Goal: Task Accomplishment & Management: Manage account settings

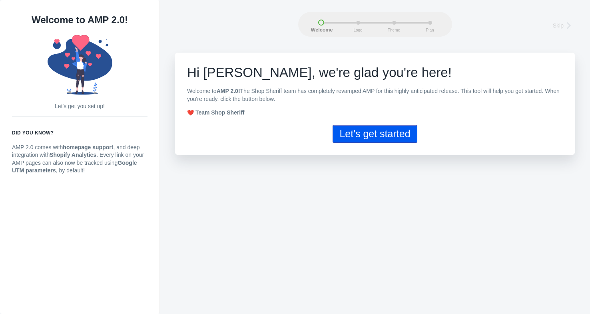
click at [372, 134] on button "Let's get started" at bounding box center [374, 134] width 84 height 18
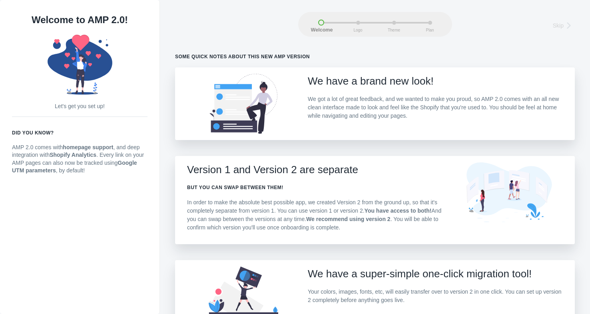
scroll to position [1, 0]
click at [374, 88] on div "We have a brand new look! We got a lot of great feedback, and we wanted to make…" at bounding box center [435, 99] width 255 height 52
click at [314, 162] on h2 "Version 1 and Version 2 are separate" at bounding box center [317, 169] width 261 height 14
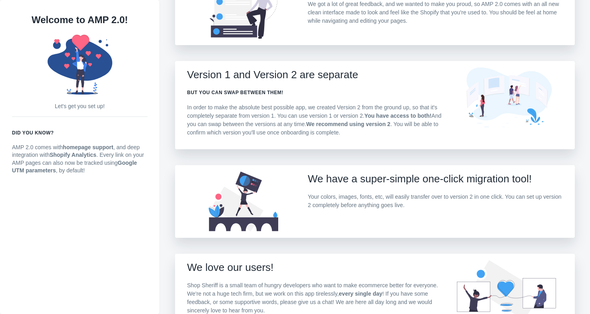
click at [345, 164] on div "Some quick notes about this new AMP version We have a brand new look! We got a …" at bounding box center [375, 160] width 400 height 404
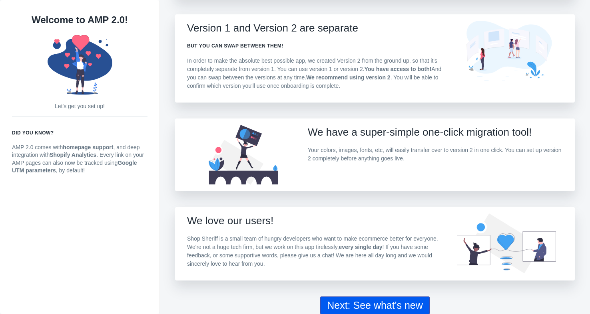
click at [402, 307] on button "Next: See what's new" at bounding box center [374, 306] width 109 height 18
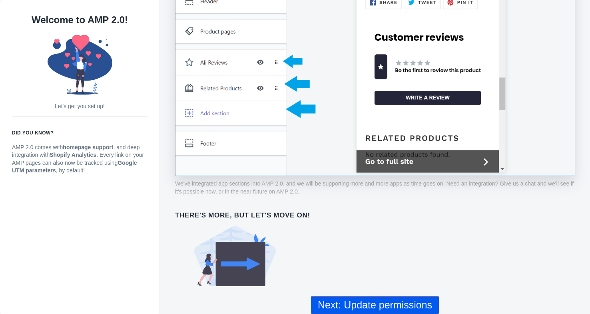
click at [388, 304] on button "Next: Update permissions" at bounding box center [375, 306] width 128 height 18
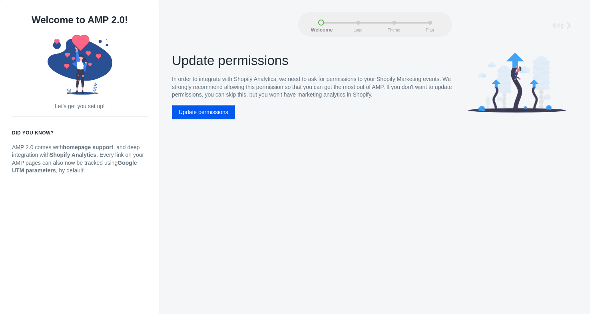
click at [206, 113] on button "Update permissions" at bounding box center [203, 112] width 63 height 14
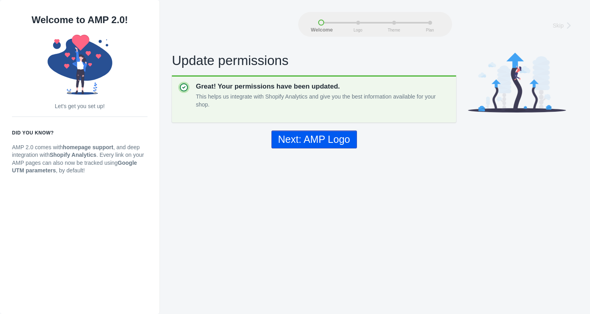
click at [332, 138] on button "Next: AMP Logo" at bounding box center [314, 140] width 86 height 18
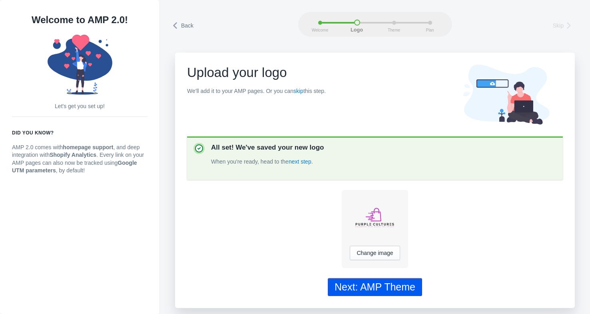
click at [392, 284] on div "Next: AMP Theme" at bounding box center [374, 288] width 81 height 12
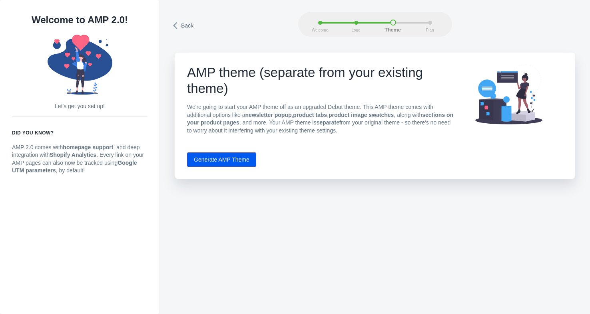
click at [240, 159] on button "Generate AMP Theme" at bounding box center [221, 160] width 69 height 14
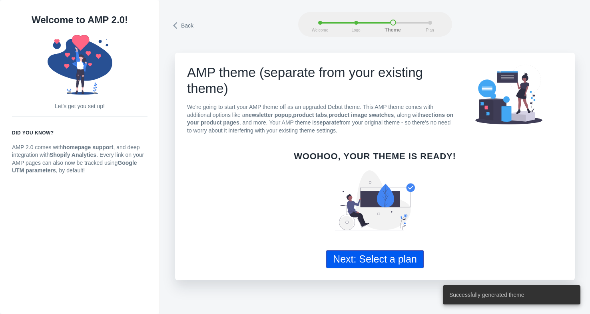
click at [398, 257] on button "Next: Select a plan" at bounding box center [375, 260] width 98 height 18
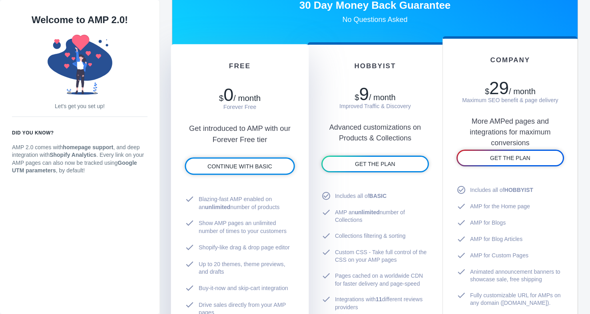
scroll to position [472, 0]
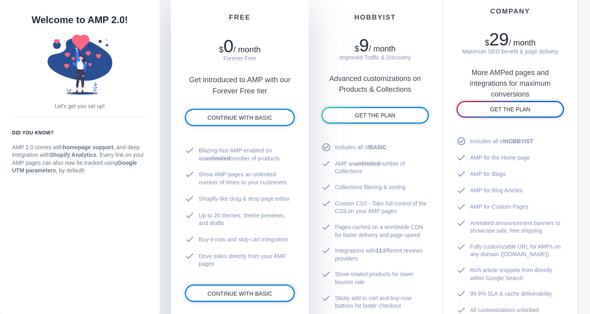
click at [241, 146] on li "check Blazing-fast AMP enabled on an unlimited number of products" at bounding box center [240, 155] width 110 height 24
click at [239, 291] on span "CONTINUE WITH BASIC" at bounding box center [239, 294] width 65 height 6
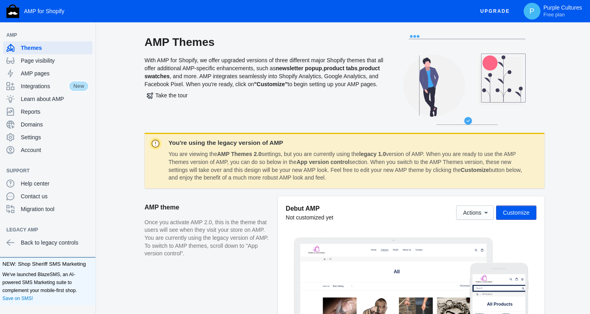
click at [300, 159] on strong "App version control" at bounding box center [323, 162] width 53 height 6
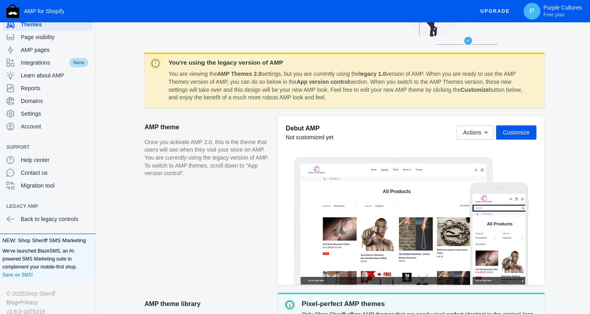
scroll to position [86, 0]
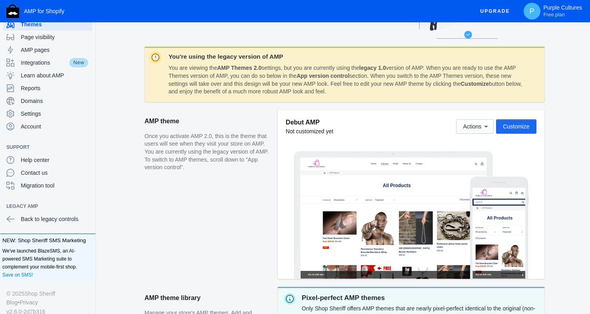
click at [523, 127] on span "Customize" at bounding box center [516, 126] width 26 height 6
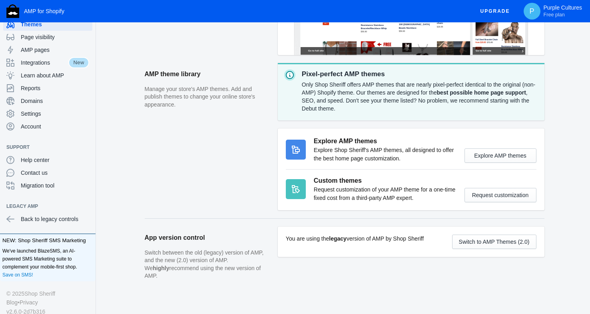
scroll to position [311, 0]
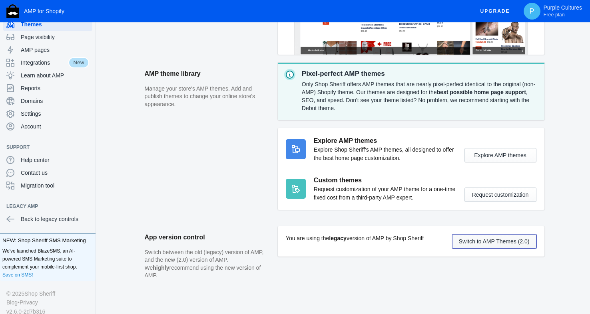
click at [496, 243] on button "Switch to AMP Themes (2.0)" at bounding box center [494, 242] width 84 height 14
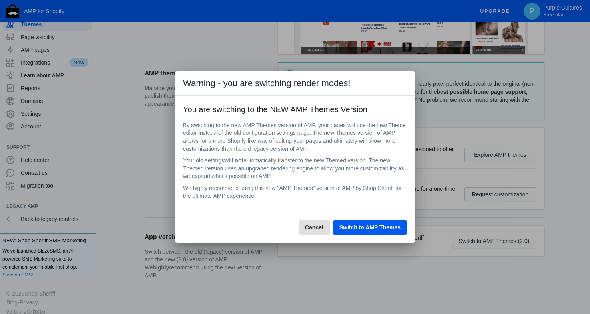
click at [383, 229] on span "Switch to AMP Themes" at bounding box center [369, 228] width 61 height 6
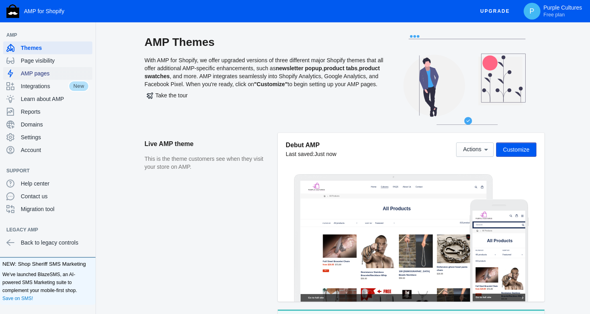
click at [46, 75] on span "AMP pages" at bounding box center [55, 74] width 68 height 8
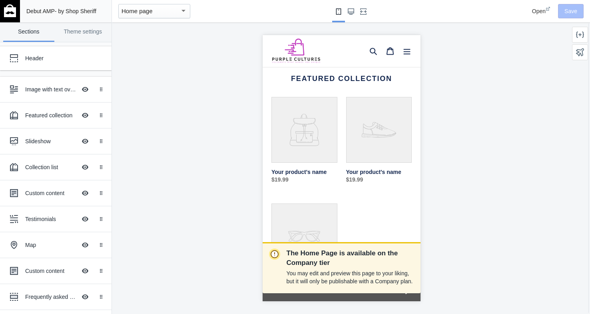
scroll to position [159, 0]
click at [310, 131] on link "Your product's name" at bounding box center [304, 142] width 66 height 92
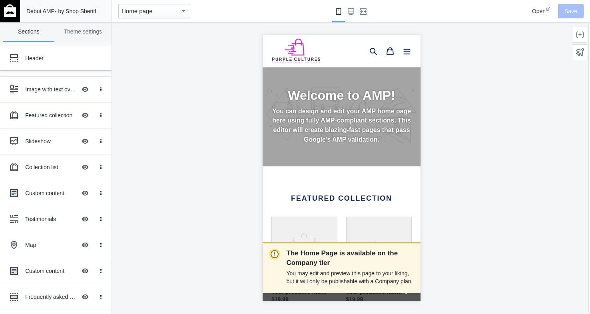
scroll to position [0, 0]
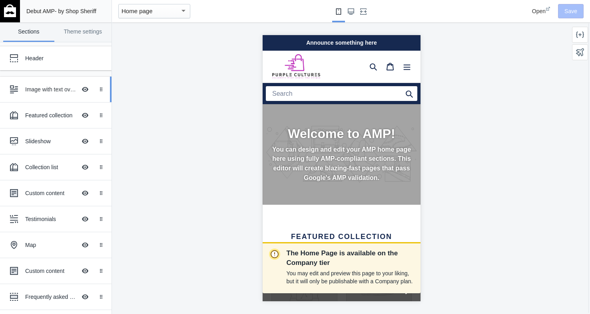
click at [52, 90] on div "Image with text overlay" at bounding box center [50, 90] width 51 height 8
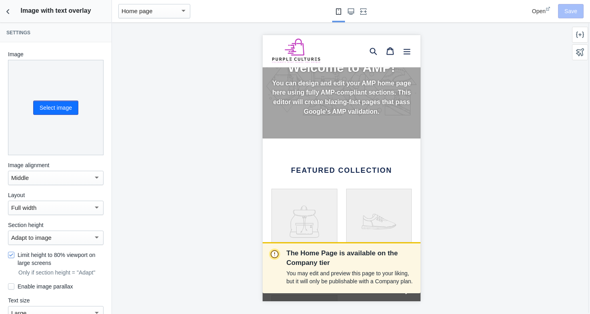
scroll to position [69, 0]
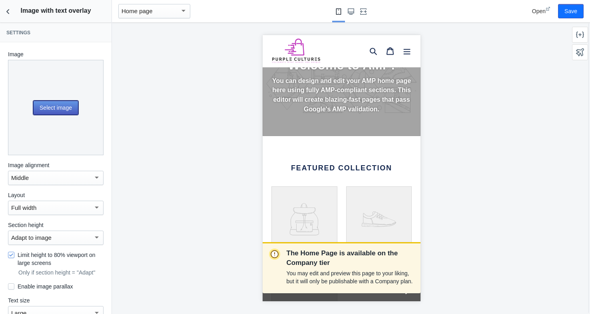
click at [55, 109] on button "Select image" at bounding box center [55, 108] width 45 height 14
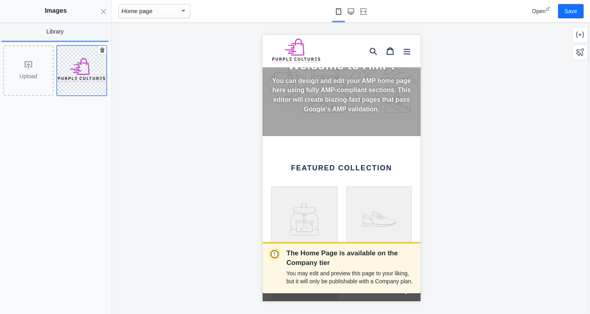
click at [79, 82] on img at bounding box center [82, 70] width 50 height 27
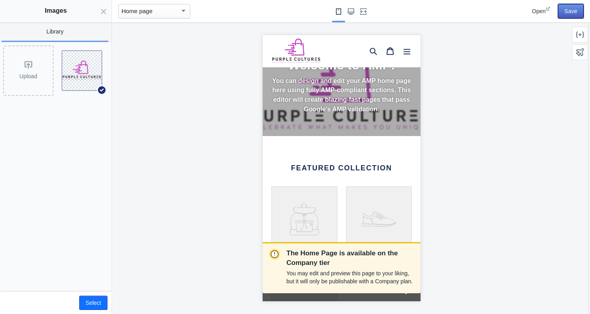
click at [571, 7] on button "Save" at bounding box center [571, 11] width 26 height 14
click at [105, 11] on icon "Close panel" at bounding box center [103, 11] width 6 height 6
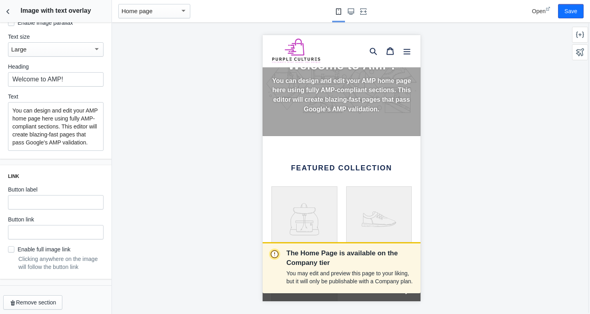
scroll to position [265, 0]
click at [68, 203] on input "text" at bounding box center [56, 202] width 96 height 14
click at [63, 225] on input "text" at bounding box center [56, 232] width 96 height 14
click at [71, 195] on input "text" at bounding box center [56, 202] width 96 height 14
click at [569, 10] on button "Save" at bounding box center [571, 11] width 26 height 14
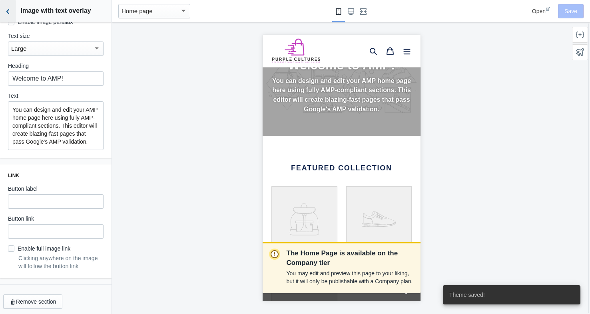
click at [9, 12] on icon "Back to sections" at bounding box center [8, 12] width 8 height 8
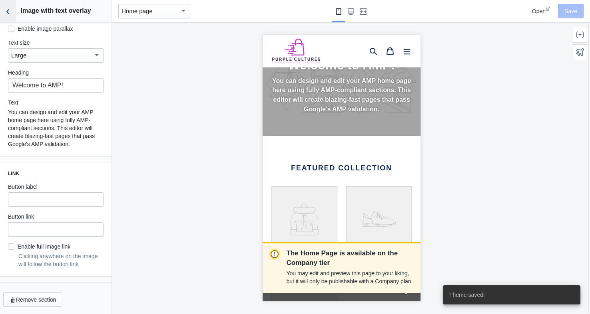
scroll to position [256, 0]
